Goal: Navigation & Orientation: Find specific page/section

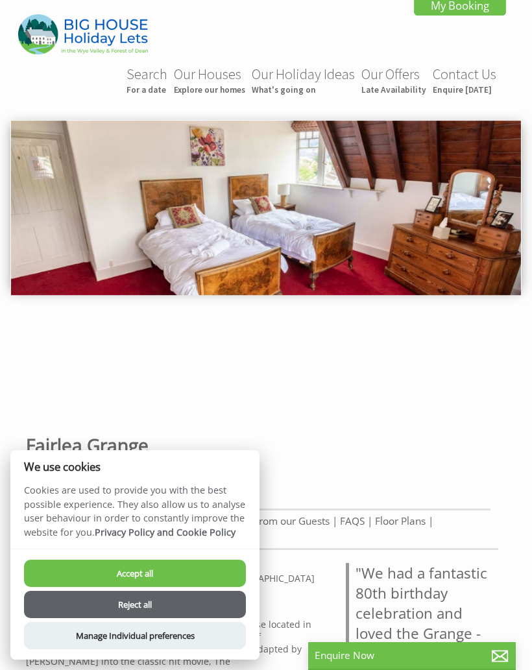
click at [134, 618] on button "Reject all" at bounding box center [135, 604] width 222 height 27
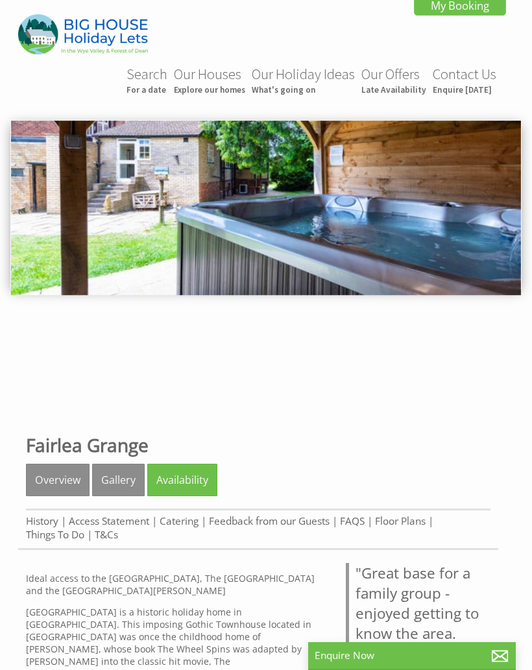
click at [1, 44] on header "Search For a date Our Houses Explore our homes Our Holiday Ideas What's going o…" at bounding box center [266, 56] width 532 height 113
